Goal: Complete application form

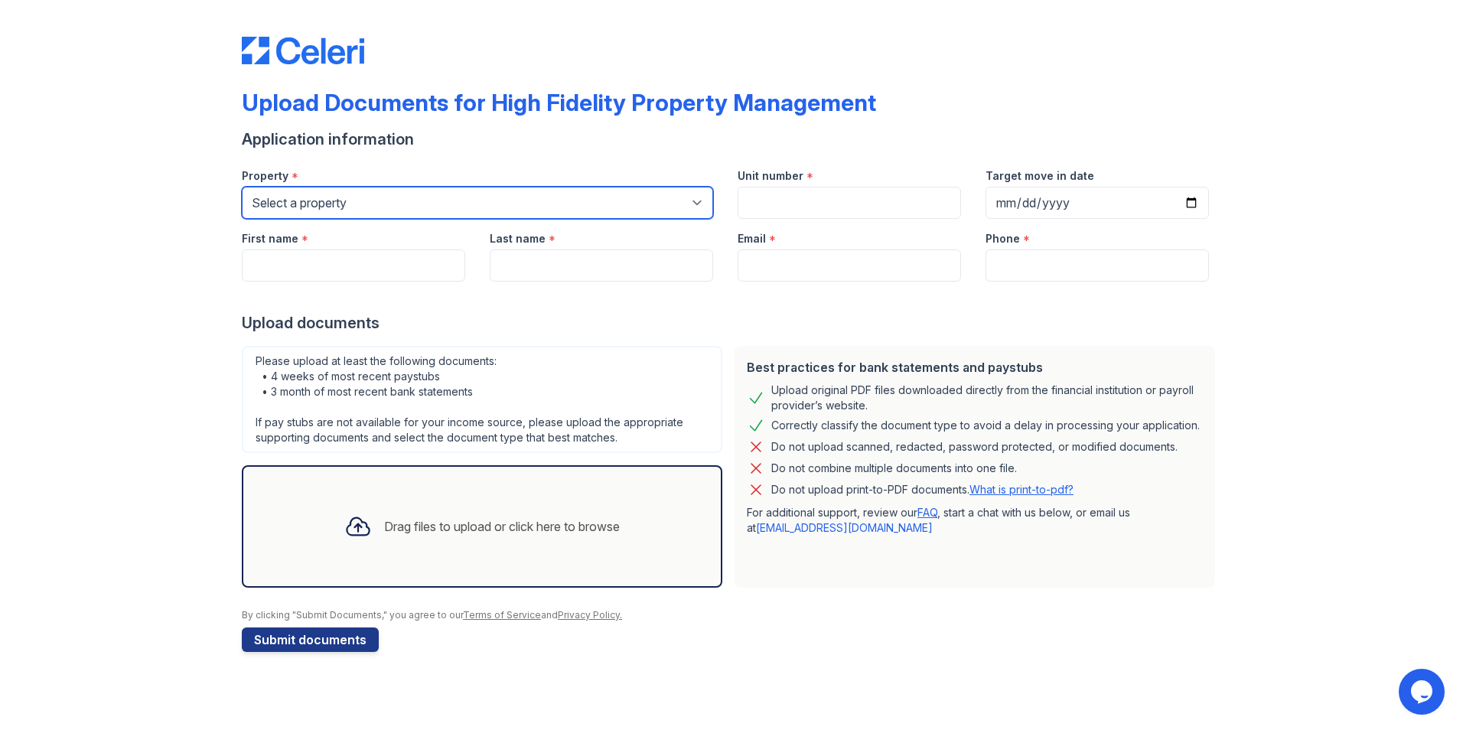
click at [488, 197] on select "Select a property [STREET_ADDRESS][GEOGRAPHIC_DATA][US_STATE][STREET_ADDRESS] […" at bounding box center [477, 203] width 471 height 32
click at [454, 204] on select "Select a property [STREET_ADDRESS][GEOGRAPHIC_DATA][US_STATE][STREET_ADDRESS] […" at bounding box center [477, 203] width 471 height 32
click at [454, 205] on select "Select a property [STREET_ADDRESS][GEOGRAPHIC_DATA][US_STATE][STREET_ADDRESS] […" at bounding box center [477, 203] width 471 height 32
select select "2051"
click at [242, 187] on select "Select a property [STREET_ADDRESS][GEOGRAPHIC_DATA][US_STATE][STREET_ADDRESS] […" at bounding box center [477, 203] width 471 height 32
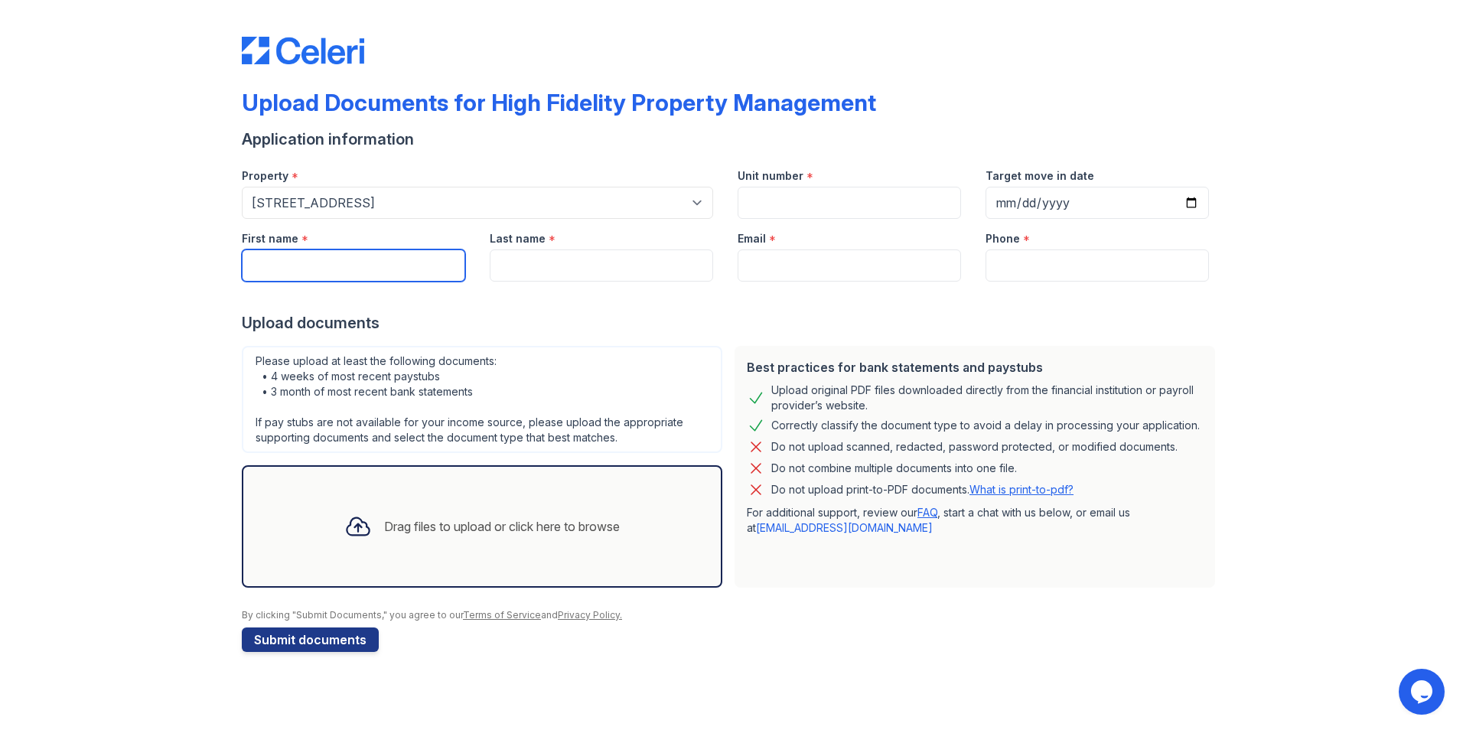
click at [339, 259] on input "First name" at bounding box center [353, 265] width 223 height 32
type input "[PERSON_NAME]"
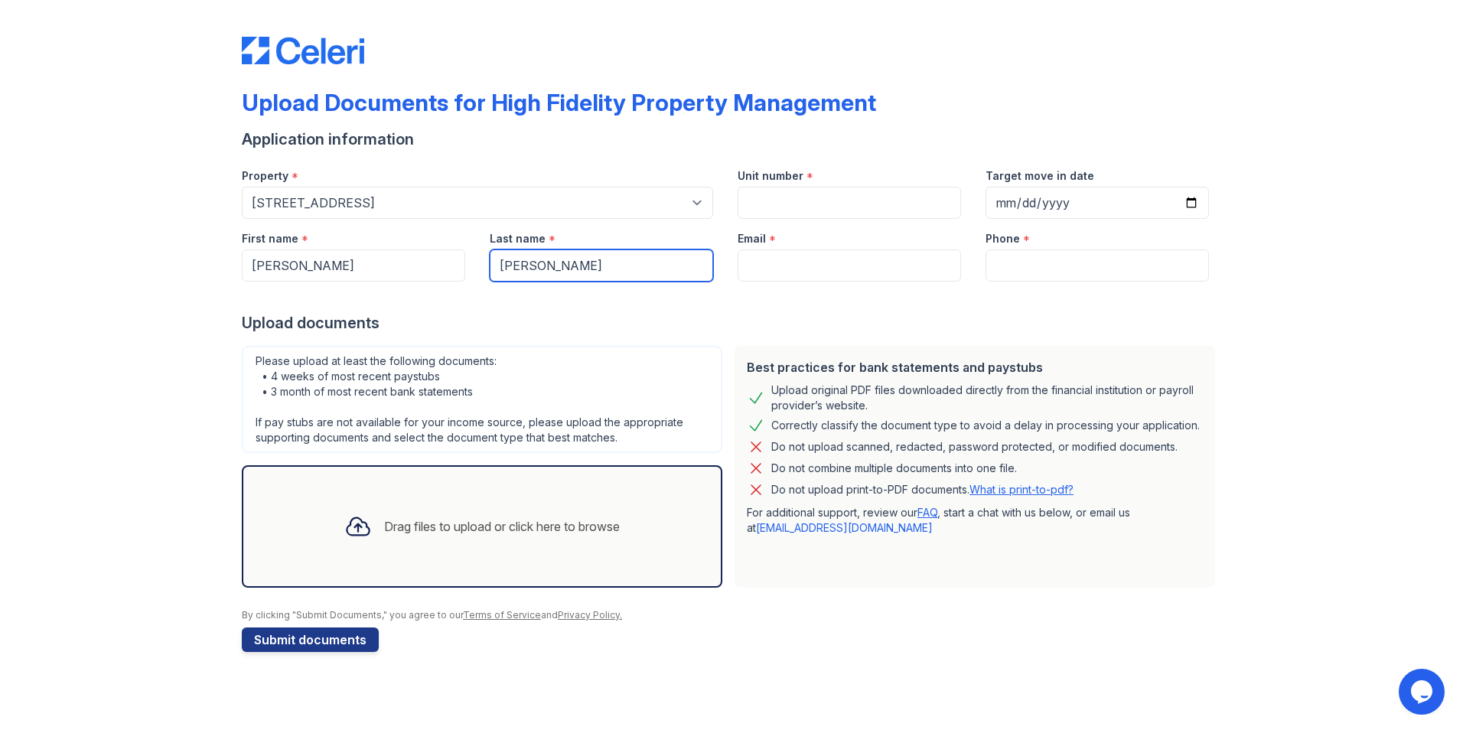
type input "[PERSON_NAME]"
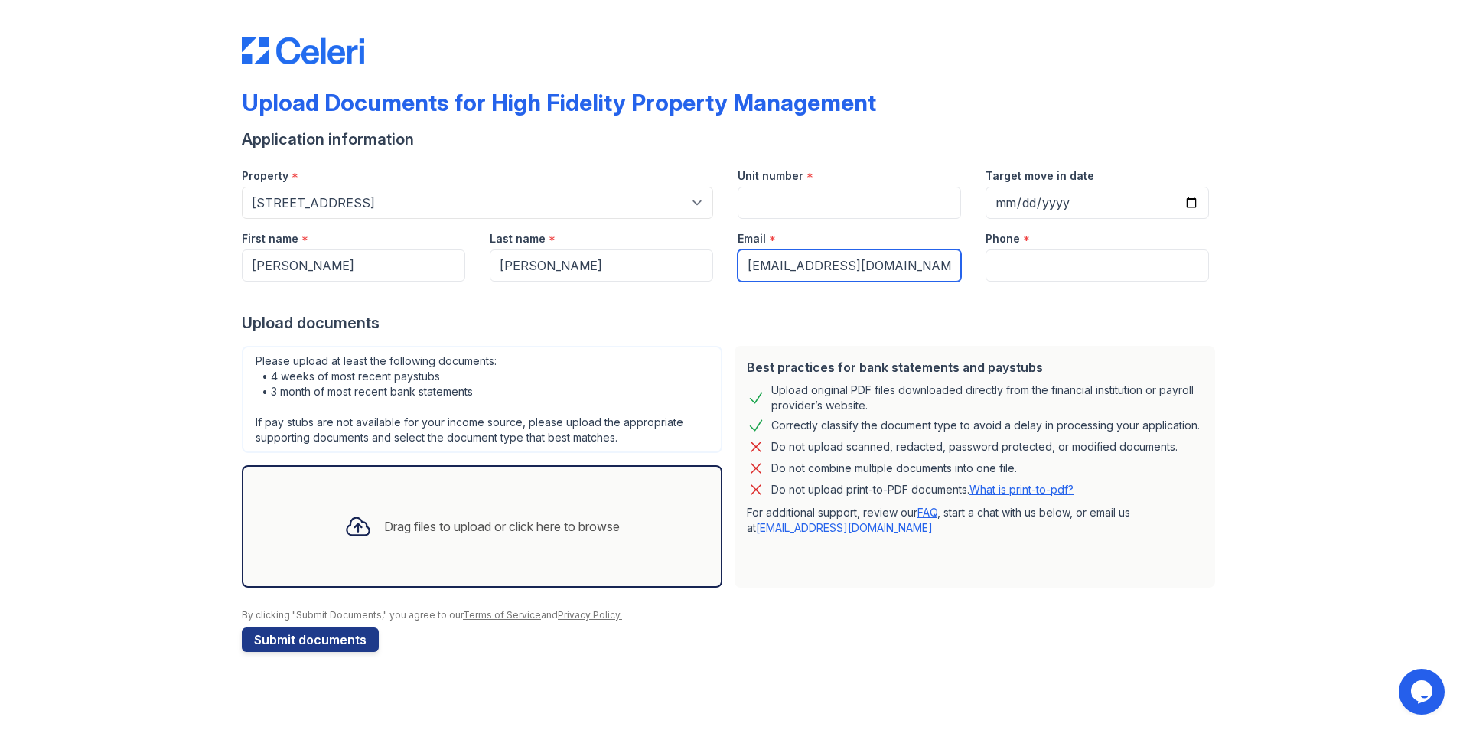
click at [769, 266] on input "[EMAIL_ADDRESS][DOMAIN_NAME]" at bounding box center [849, 265] width 223 height 32
click at [787, 269] on input "[EMAIL_ADDRESS][DOMAIN_NAME]" at bounding box center [849, 265] width 223 height 32
type input "[PERSON_NAME][EMAIL_ADDRESS][PERSON_NAME][DOMAIN_NAME]"
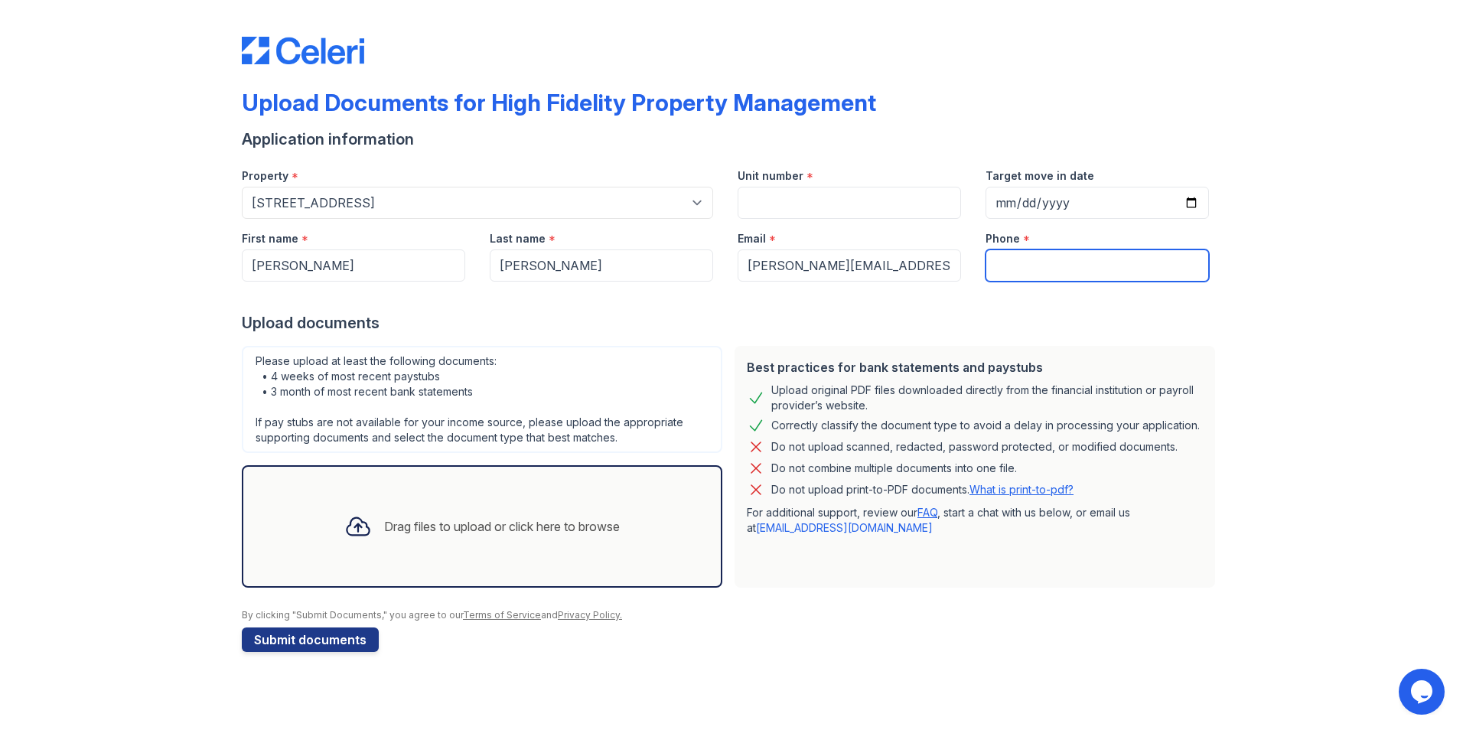
click at [1045, 263] on input "Phone" at bounding box center [1097, 265] width 223 height 32
type input "3124835216"
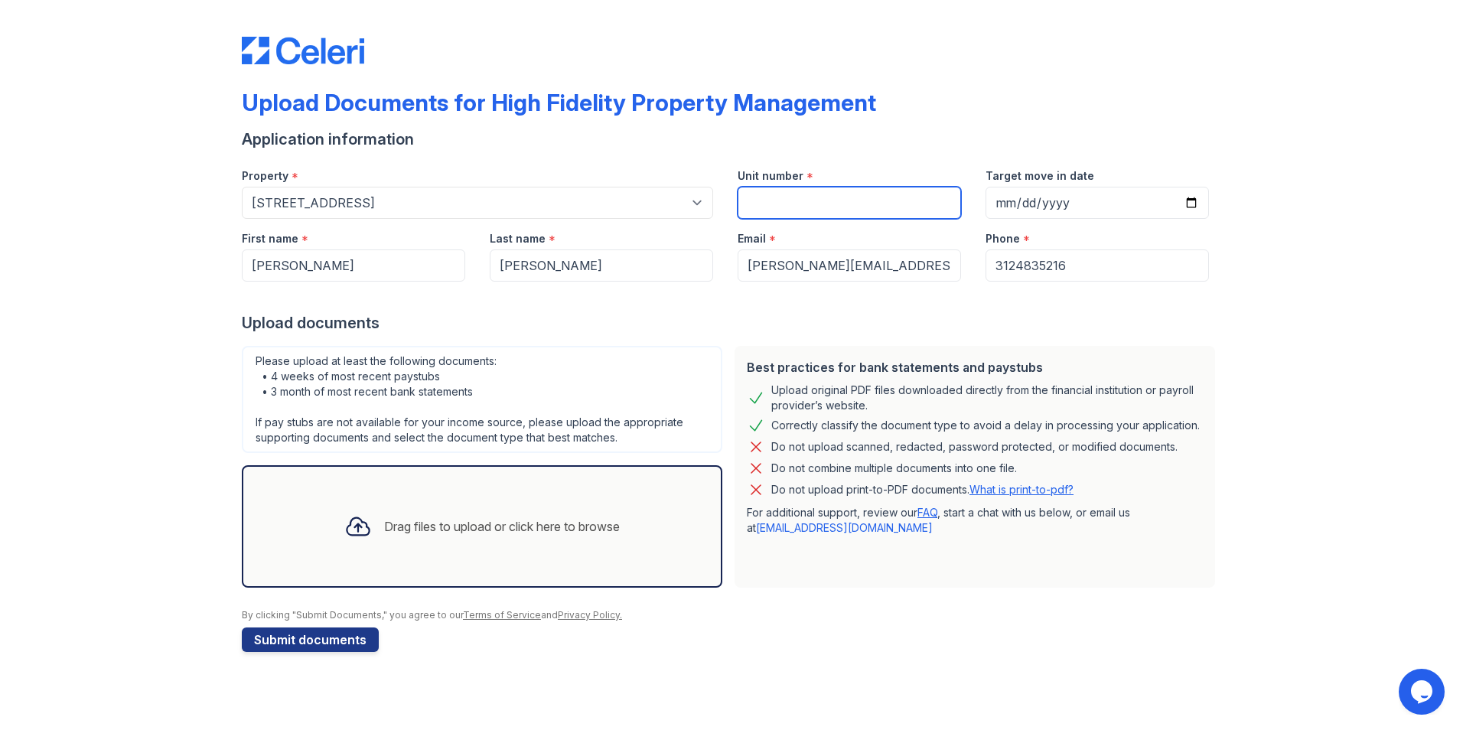
click at [820, 215] on input "Unit number" at bounding box center [849, 203] width 223 height 32
type input "2F"
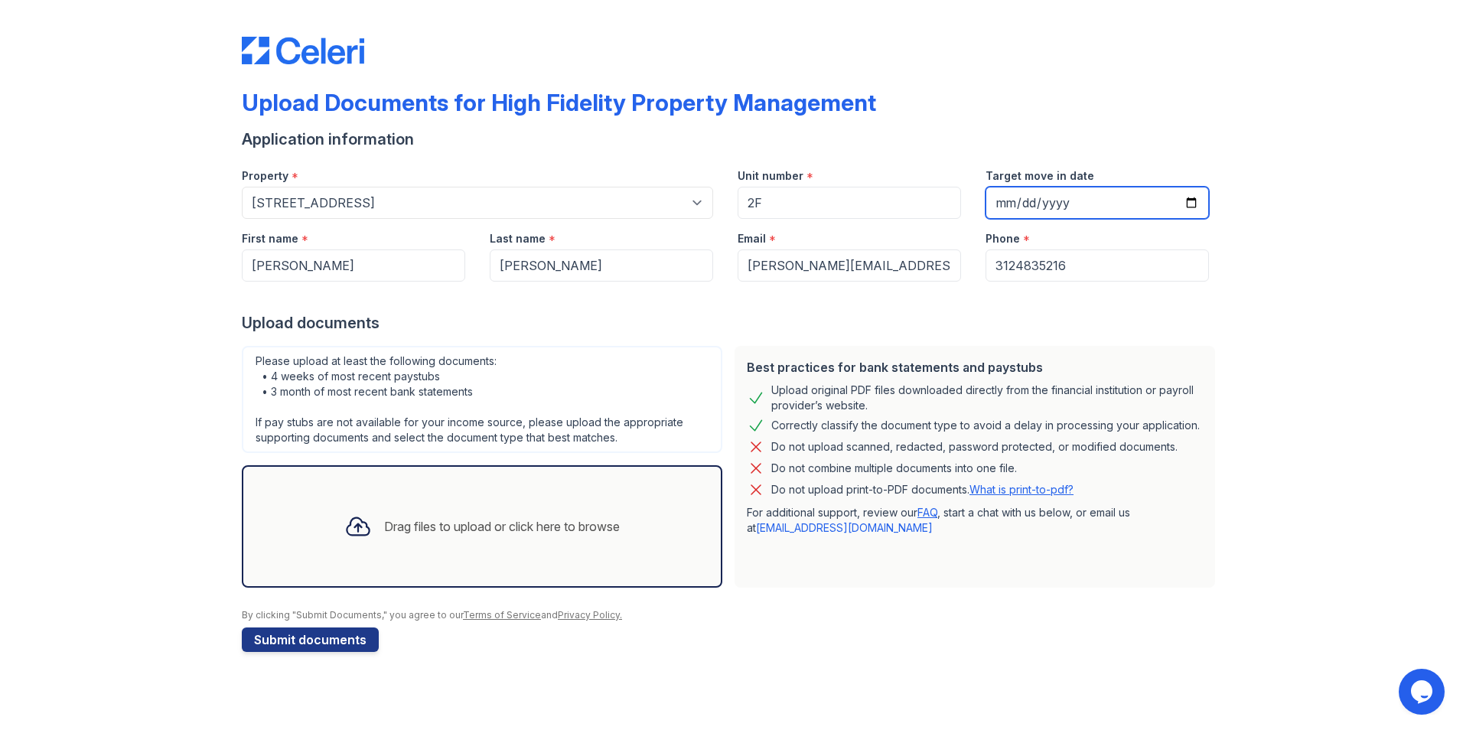
click at [1196, 205] on input "Target move in date" at bounding box center [1097, 203] width 223 height 32
type input "[DATE]"
click at [413, 517] on div "Drag files to upload or click here to browse" at bounding box center [502, 526] width 236 height 18
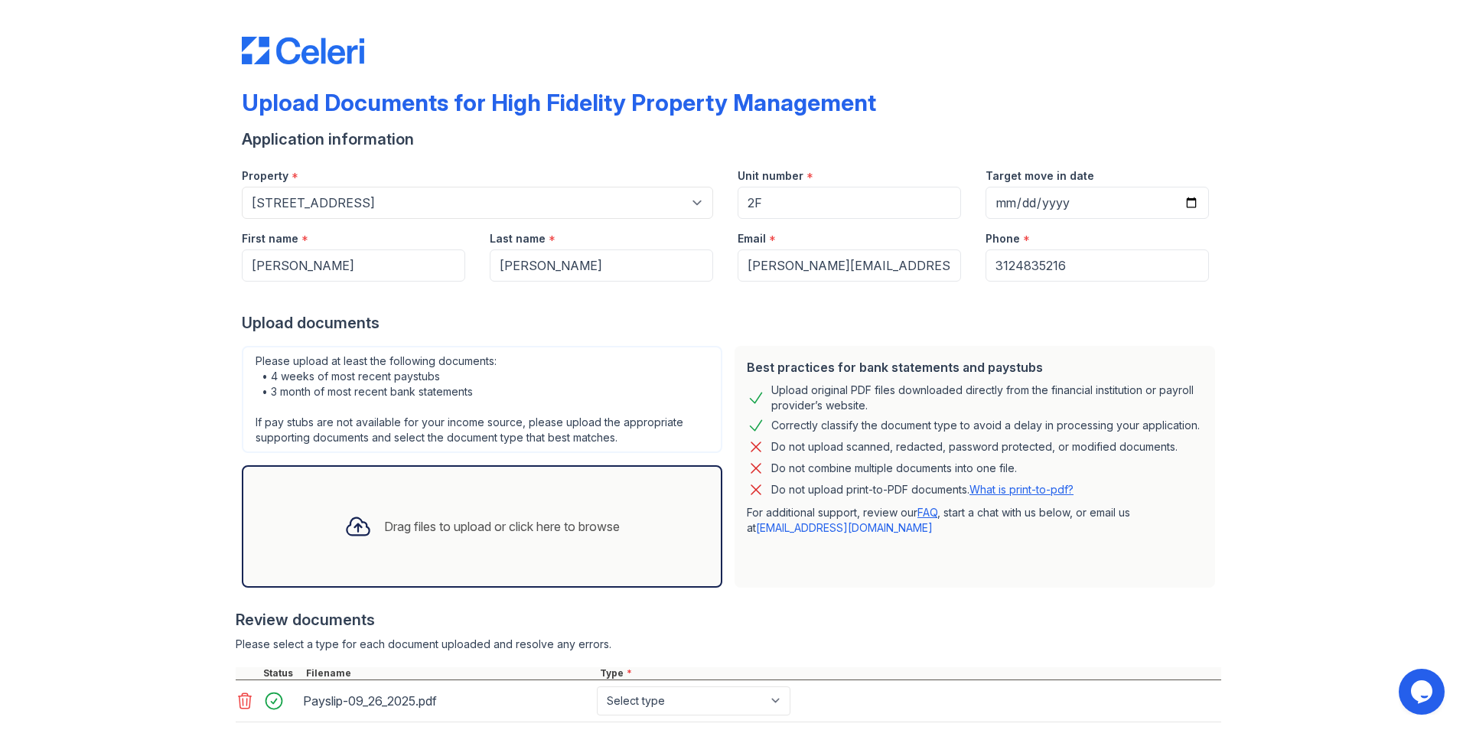
click at [442, 510] on div "Drag files to upload or click here to browse" at bounding box center [482, 527] width 300 height 52
click at [394, 527] on div "Drag files to upload or click here to browse" at bounding box center [502, 526] width 236 height 18
click at [497, 512] on div "Drag files to upload or click here to browse" at bounding box center [482, 527] width 300 height 52
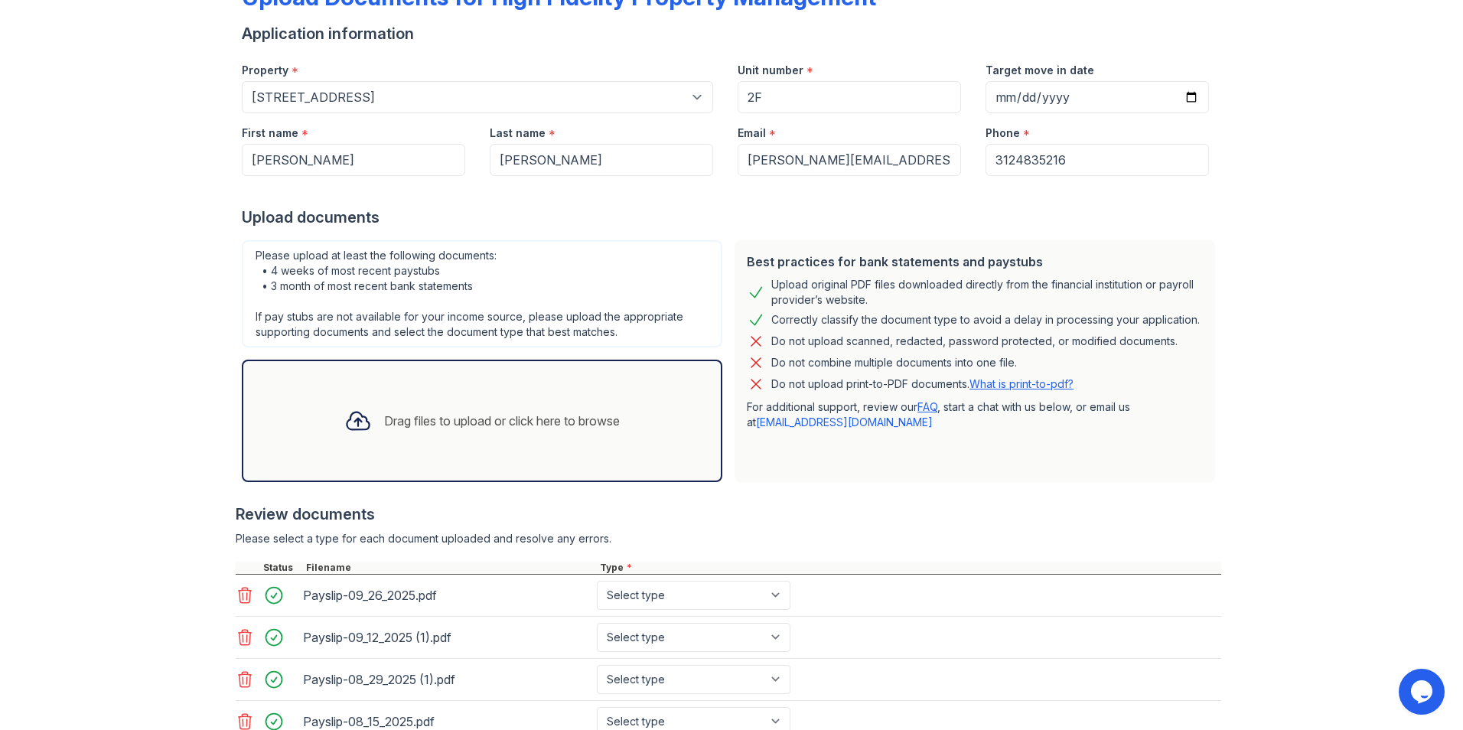
scroll to position [223, 0]
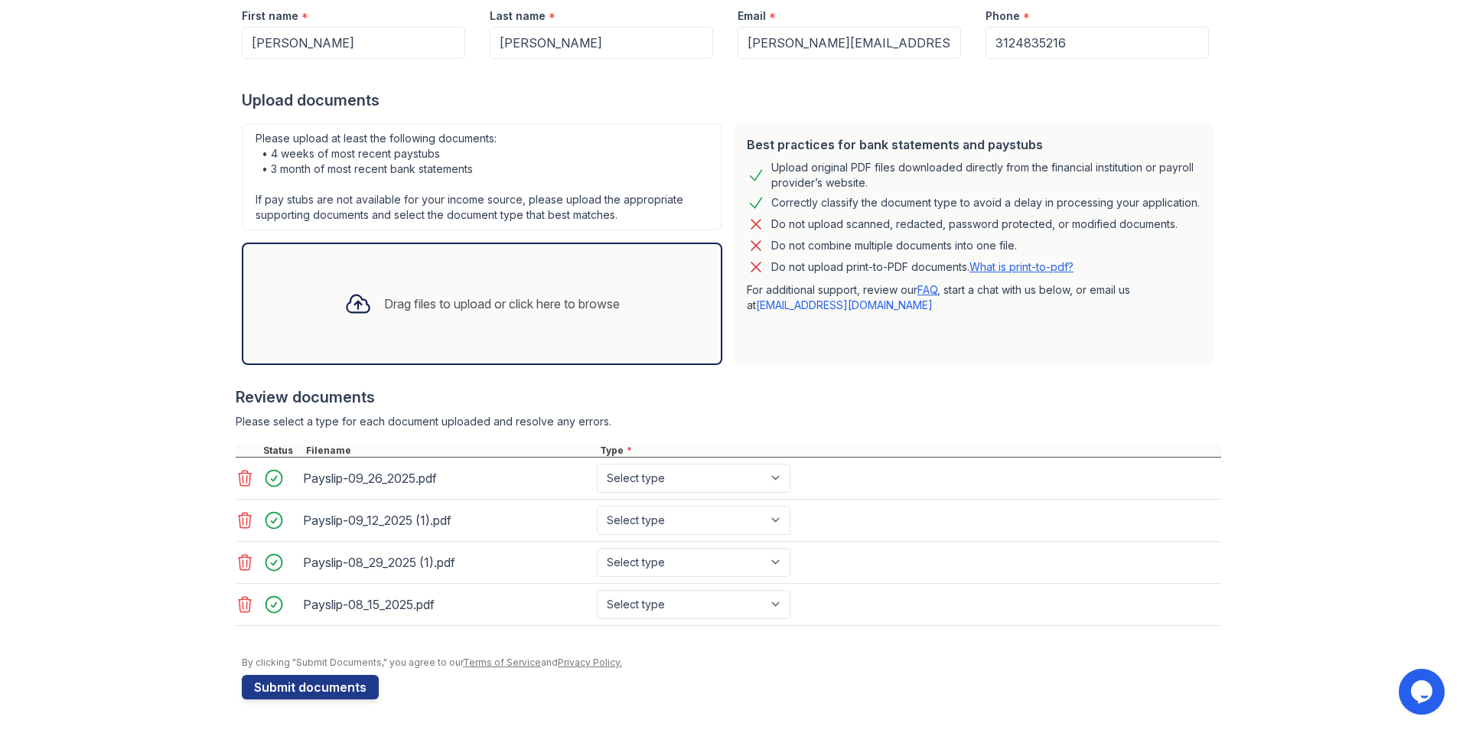
click at [418, 291] on div "Drag files to upload or click here to browse" at bounding box center [482, 304] width 300 height 52
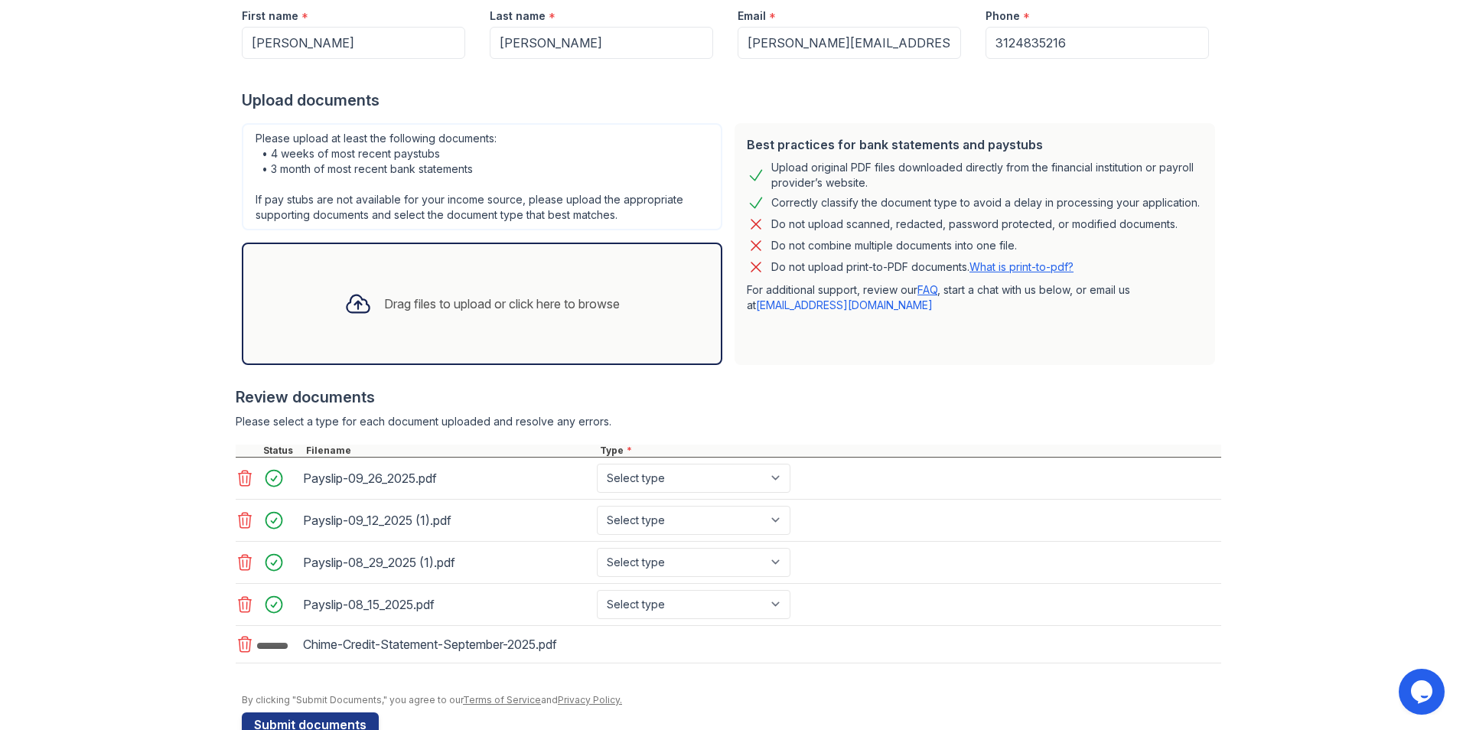
click at [401, 317] on div "Drag files to upload or click here to browse" at bounding box center [482, 304] width 300 height 52
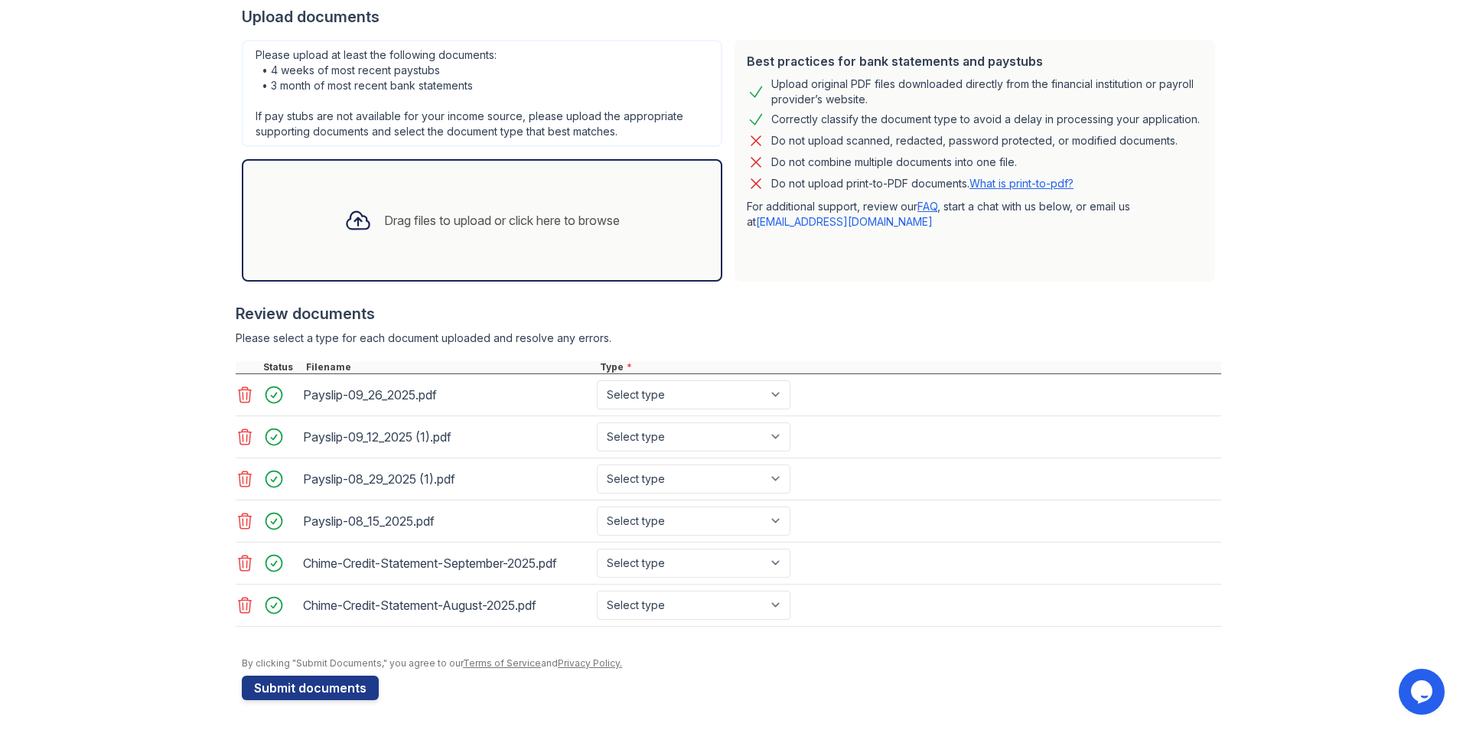
scroll to position [307, 0]
click at [753, 398] on select "Select type Paystub Bank Statement Offer Letter Tax Documents Benefit Award Let…" at bounding box center [694, 394] width 194 height 29
select select "paystub"
click at [597, 380] on select "Select type Paystub Bank Statement Offer Letter Tax Documents Benefit Award Let…" at bounding box center [694, 394] width 194 height 29
click at [654, 433] on select "Select type Paystub Bank Statement Offer Letter Tax Documents Benefit Award Let…" at bounding box center [694, 436] width 194 height 29
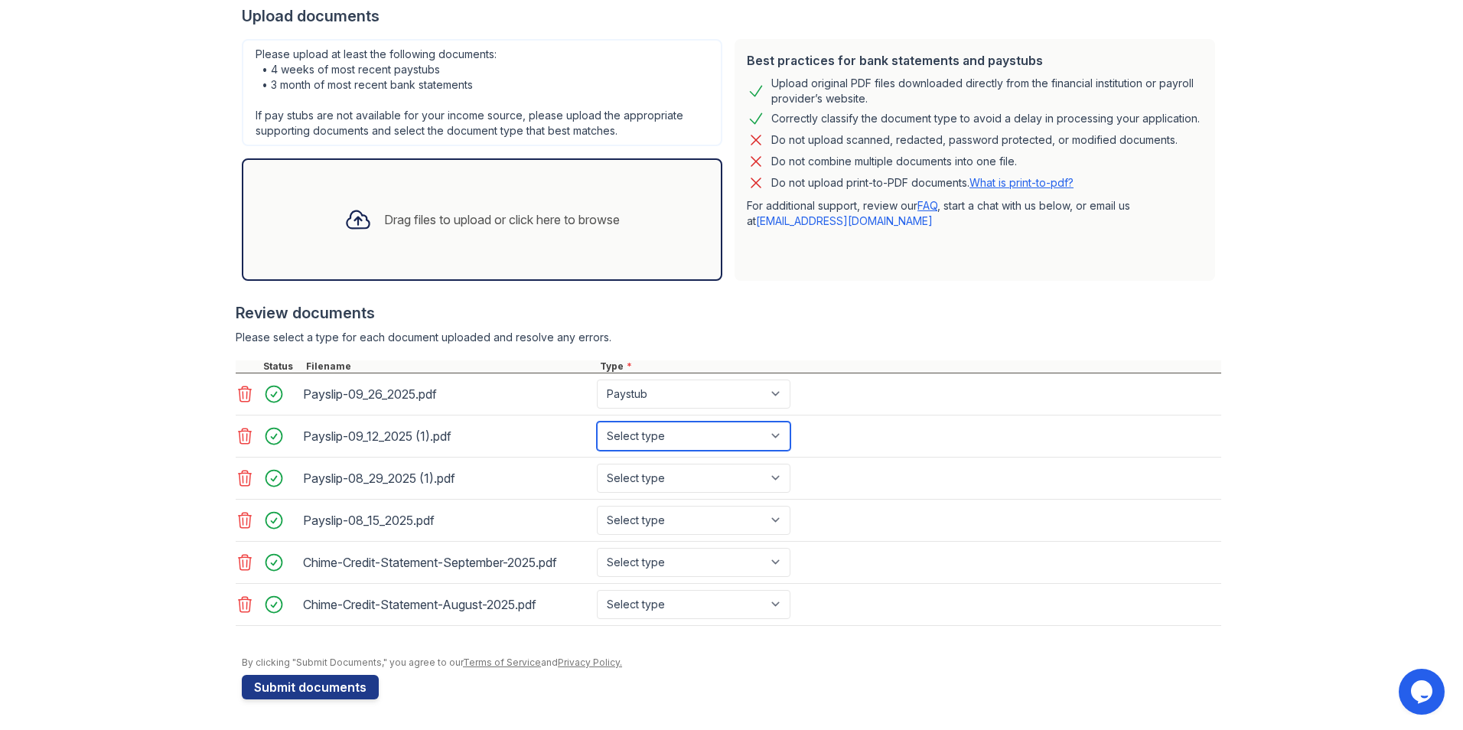
select select "paystub"
click at [597, 422] on select "Select type Paystub Bank Statement Offer Letter Tax Documents Benefit Award Let…" at bounding box center [694, 436] width 194 height 29
click at [646, 482] on select "Select type Paystub Bank Statement Offer Letter Tax Documents Benefit Award Let…" at bounding box center [694, 478] width 194 height 29
select select "paystub"
click at [597, 464] on select "Select type Paystub Bank Statement Offer Letter Tax Documents Benefit Award Let…" at bounding box center [694, 478] width 194 height 29
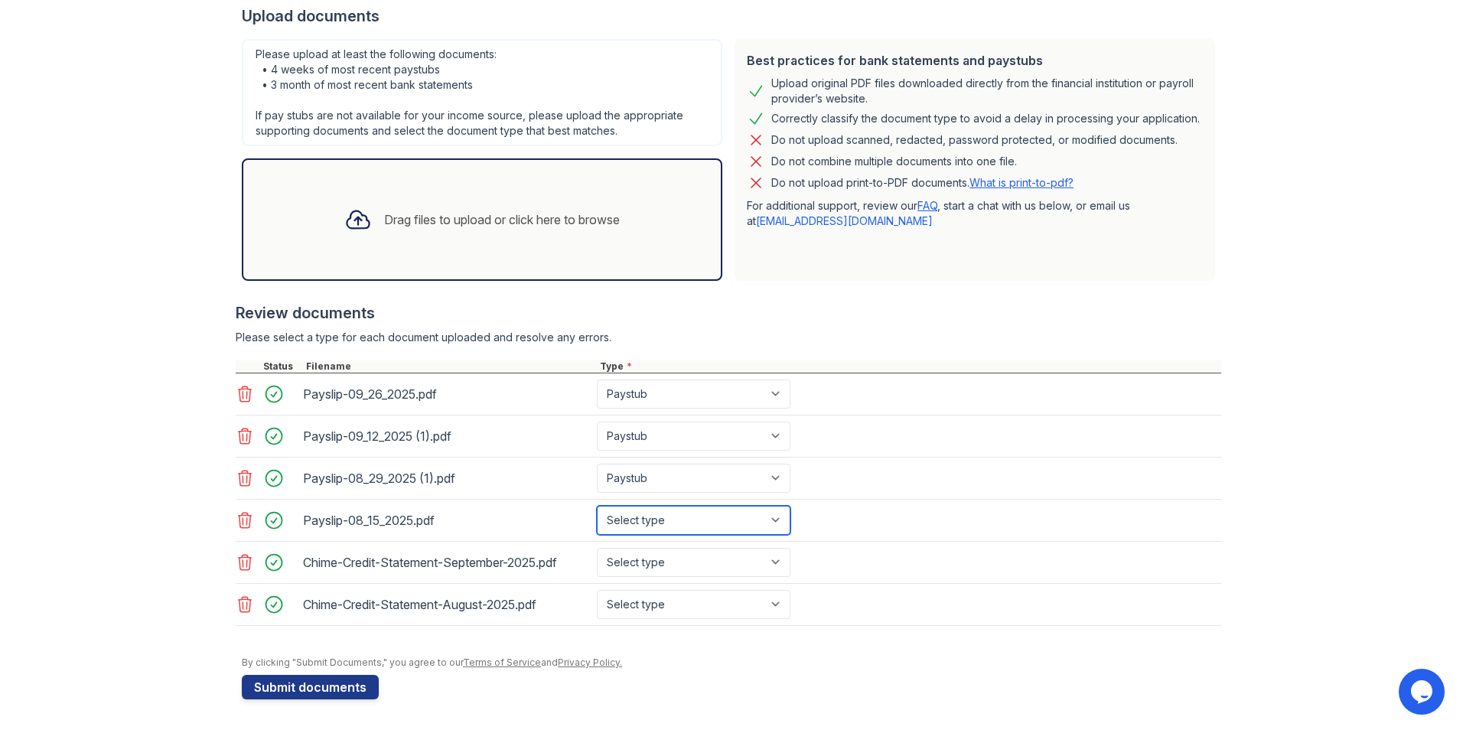
click at [654, 526] on select "Select type Paystub Bank Statement Offer Letter Tax Documents Benefit Award Let…" at bounding box center [694, 520] width 194 height 29
select select "paystub"
click at [597, 506] on select "Select type Paystub Bank Statement Offer Letter Tax Documents Benefit Award Let…" at bounding box center [694, 520] width 194 height 29
click at [651, 572] on select "Select type Paystub Bank Statement Offer Letter Tax Documents Benefit Award Let…" at bounding box center [694, 562] width 194 height 29
select select "bank_statement"
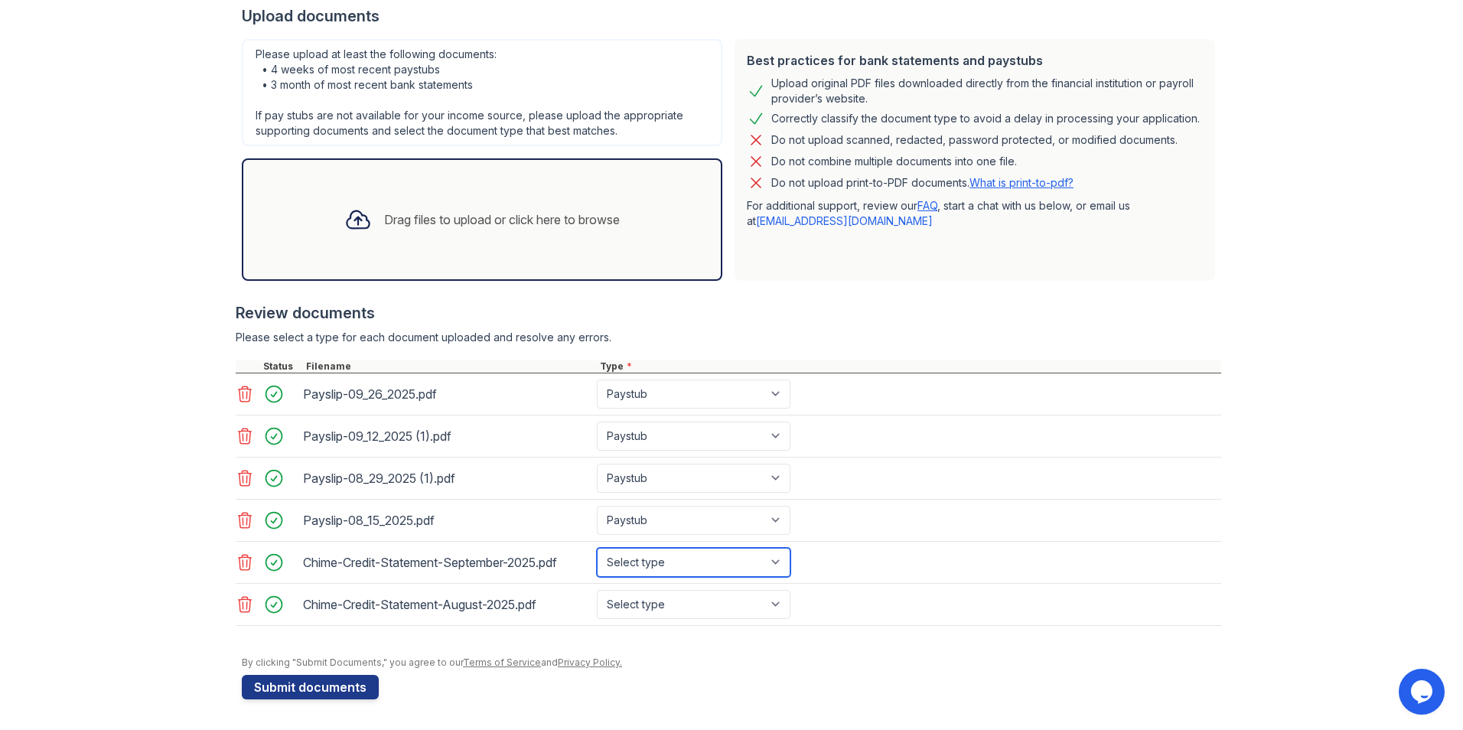
click at [597, 548] on select "Select type Paystub Bank Statement Offer Letter Tax Documents Benefit Award Let…" at bounding box center [694, 562] width 194 height 29
click at [651, 605] on select "Select type Paystub Bank Statement Offer Letter Tax Documents Benefit Award Let…" at bounding box center [694, 604] width 194 height 29
select select "bank_statement"
click at [597, 590] on select "Select type Paystub Bank Statement Offer Letter Tax Documents Benefit Award Let…" at bounding box center [694, 604] width 194 height 29
click at [1262, 397] on div "Upload Documents for High Fidelity Property Management Application information …" at bounding box center [731, 211] width 1414 height 1037
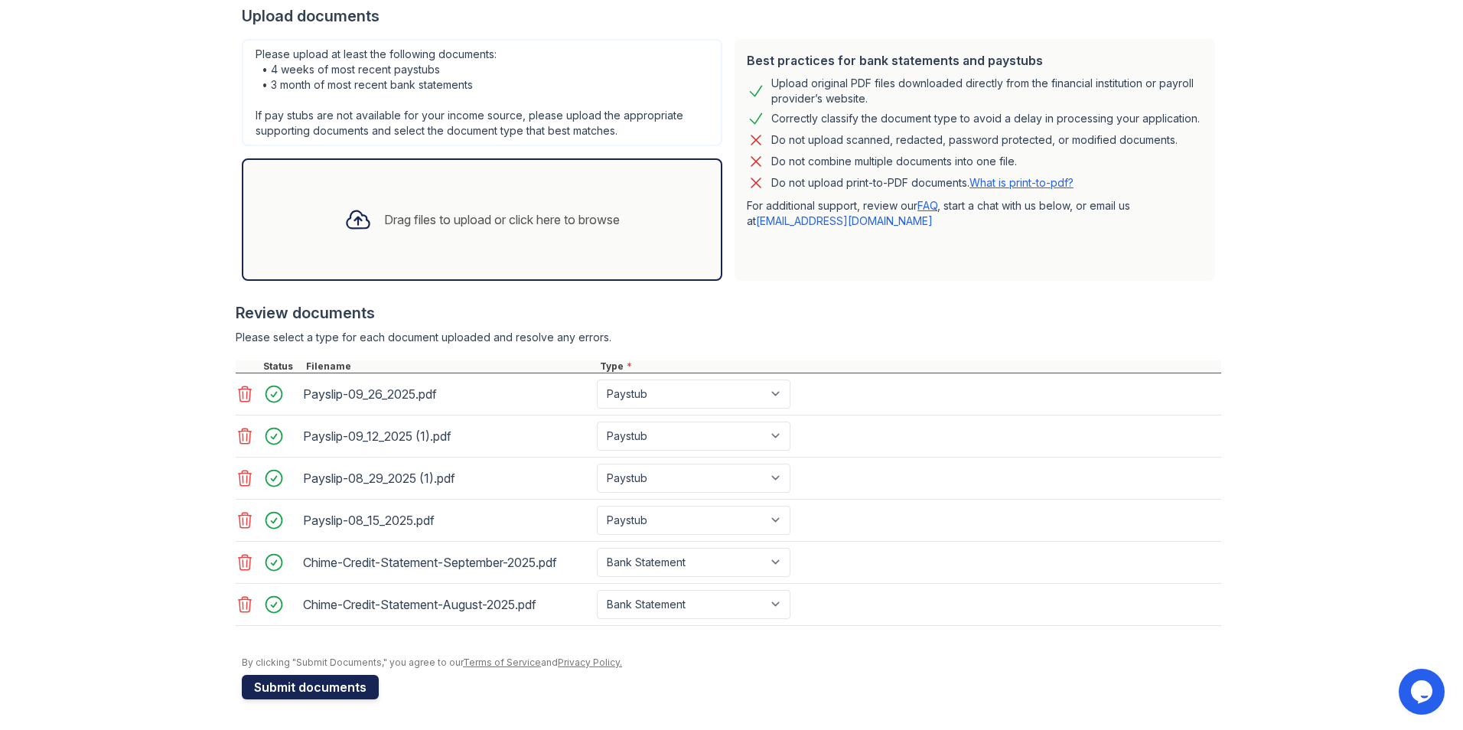
click at [308, 687] on button "Submit documents" at bounding box center [310, 687] width 137 height 24
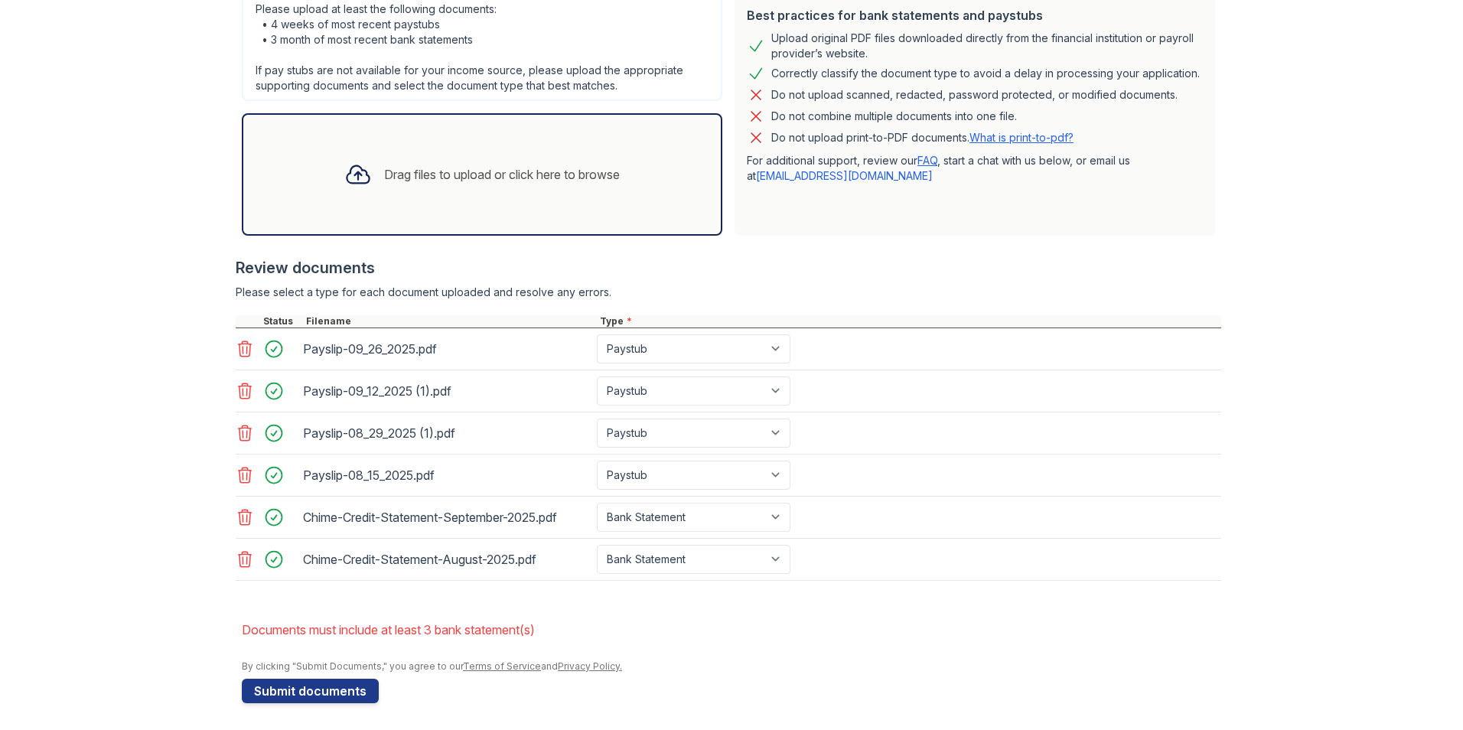
scroll to position [399, 0]
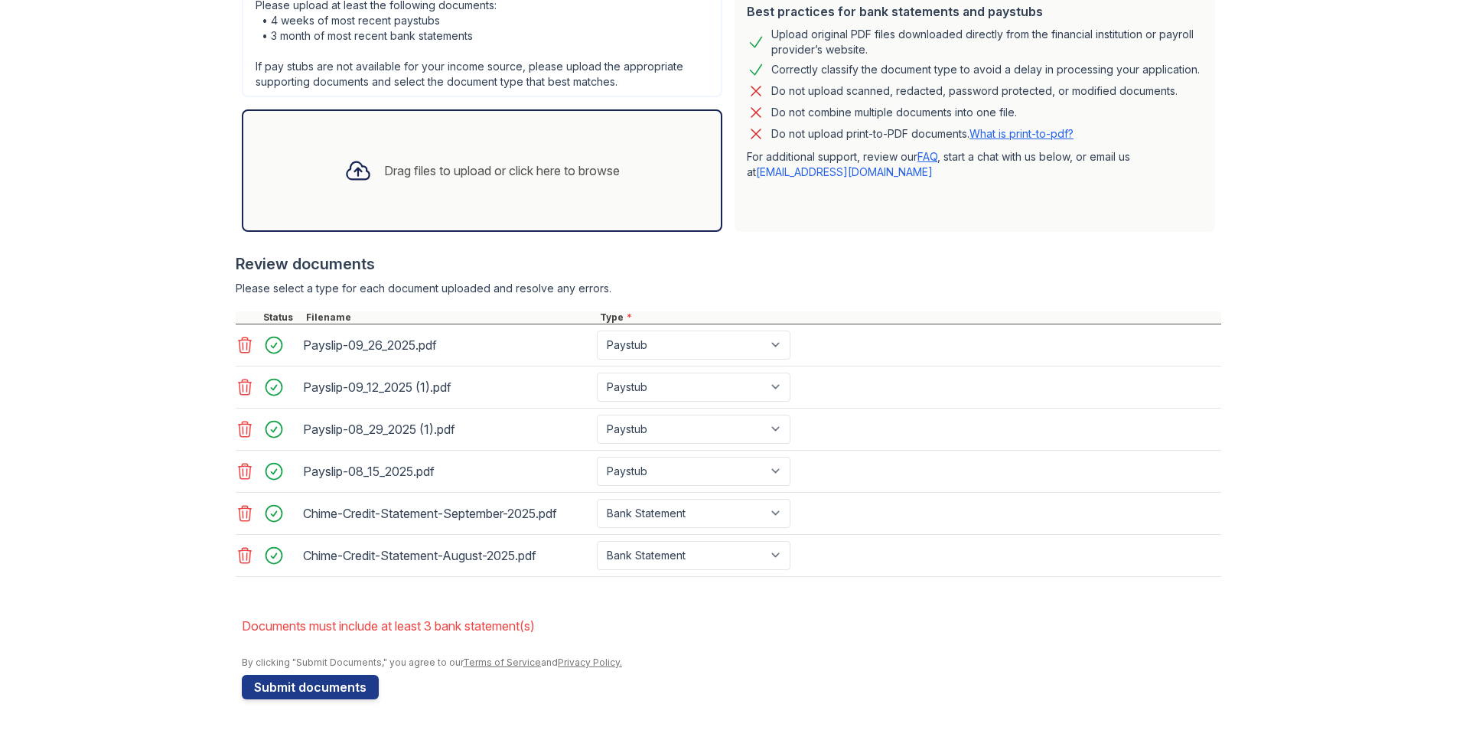
click at [459, 132] on div "Drag files to upload or click here to browse" at bounding box center [482, 170] width 481 height 122
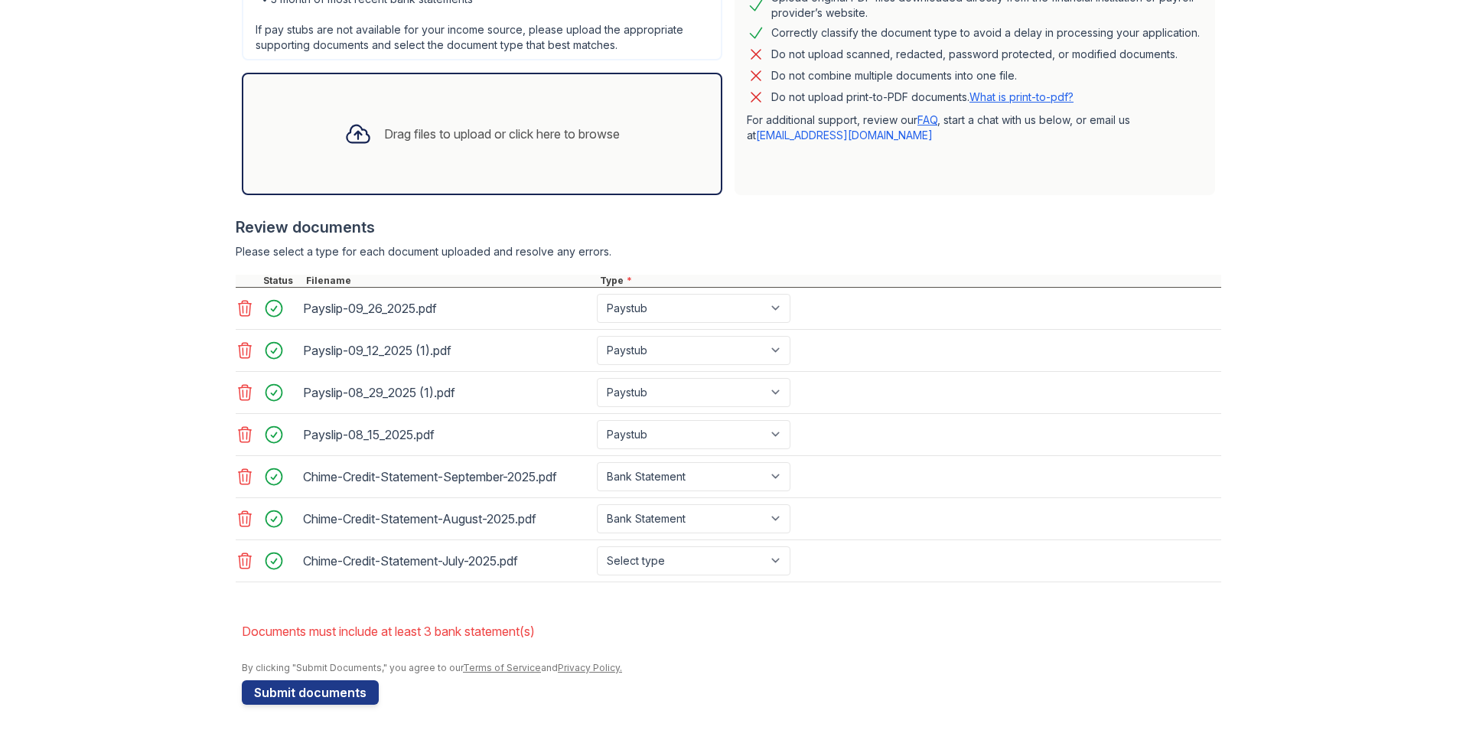
scroll to position [436, 0]
click at [730, 573] on select "Select type Paystub Bank Statement Offer Letter Tax Documents Benefit Award Let…" at bounding box center [694, 560] width 194 height 29
select select "bank_statement"
click at [597, 546] on select "Select type Paystub Bank Statement Offer Letter Tax Documents Benefit Award Let…" at bounding box center [694, 560] width 194 height 29
click at [331, 696] on button "Submit documents" at bounding box center [310, 692] width 137 height 24
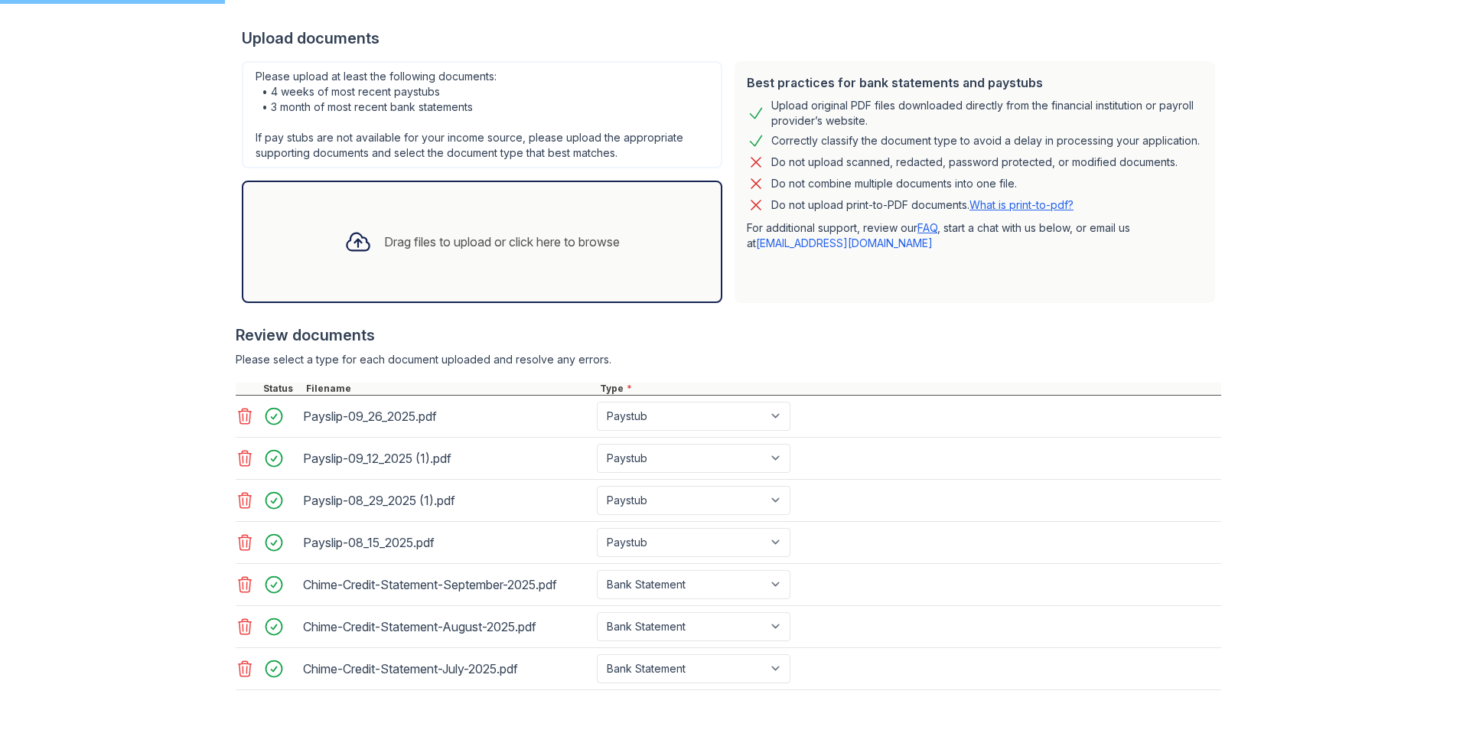
scroll to position [130, 0]
